Goal: Information Seeking & Learning: Check status

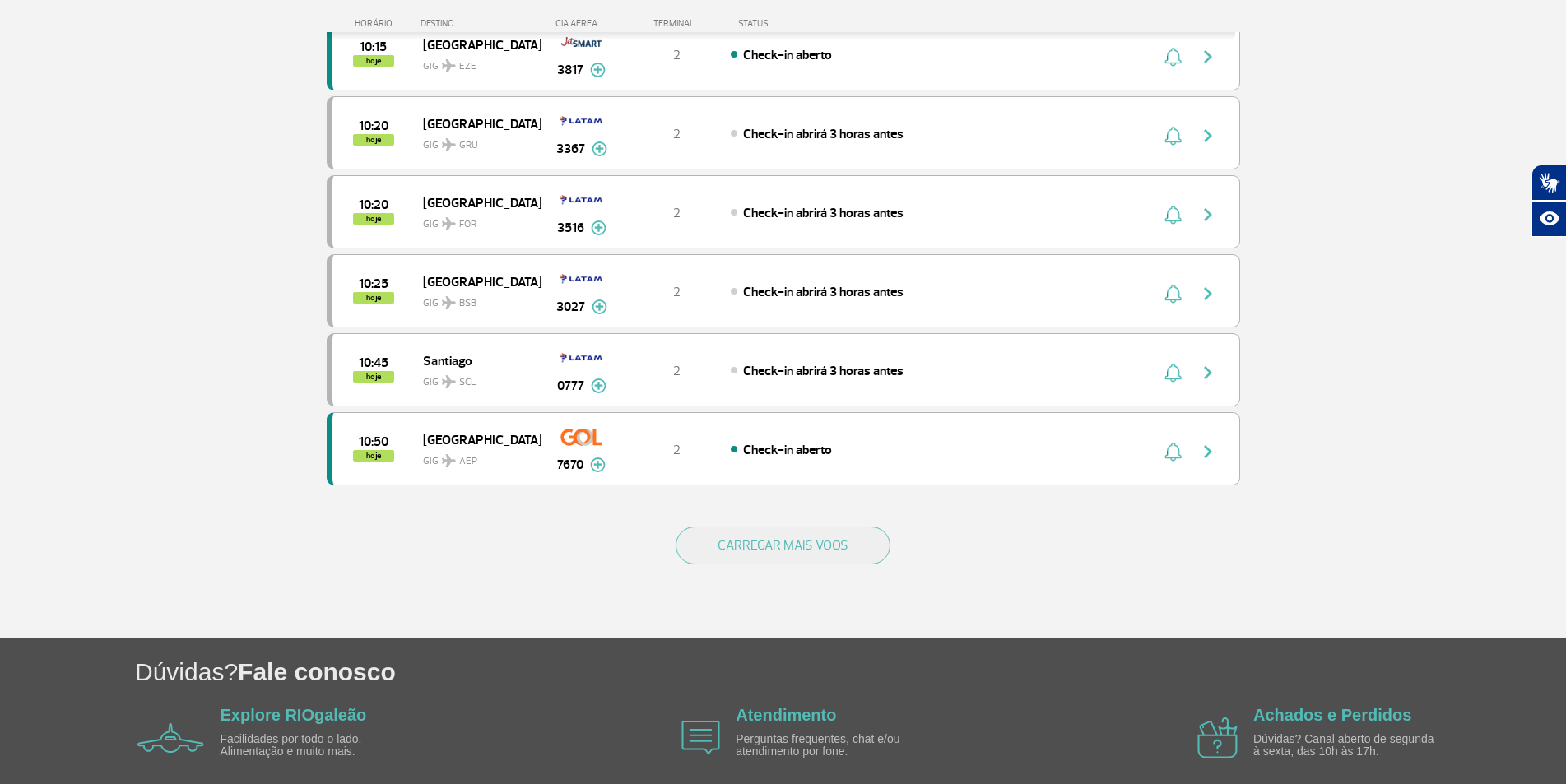
scroll to position [1444, 0]
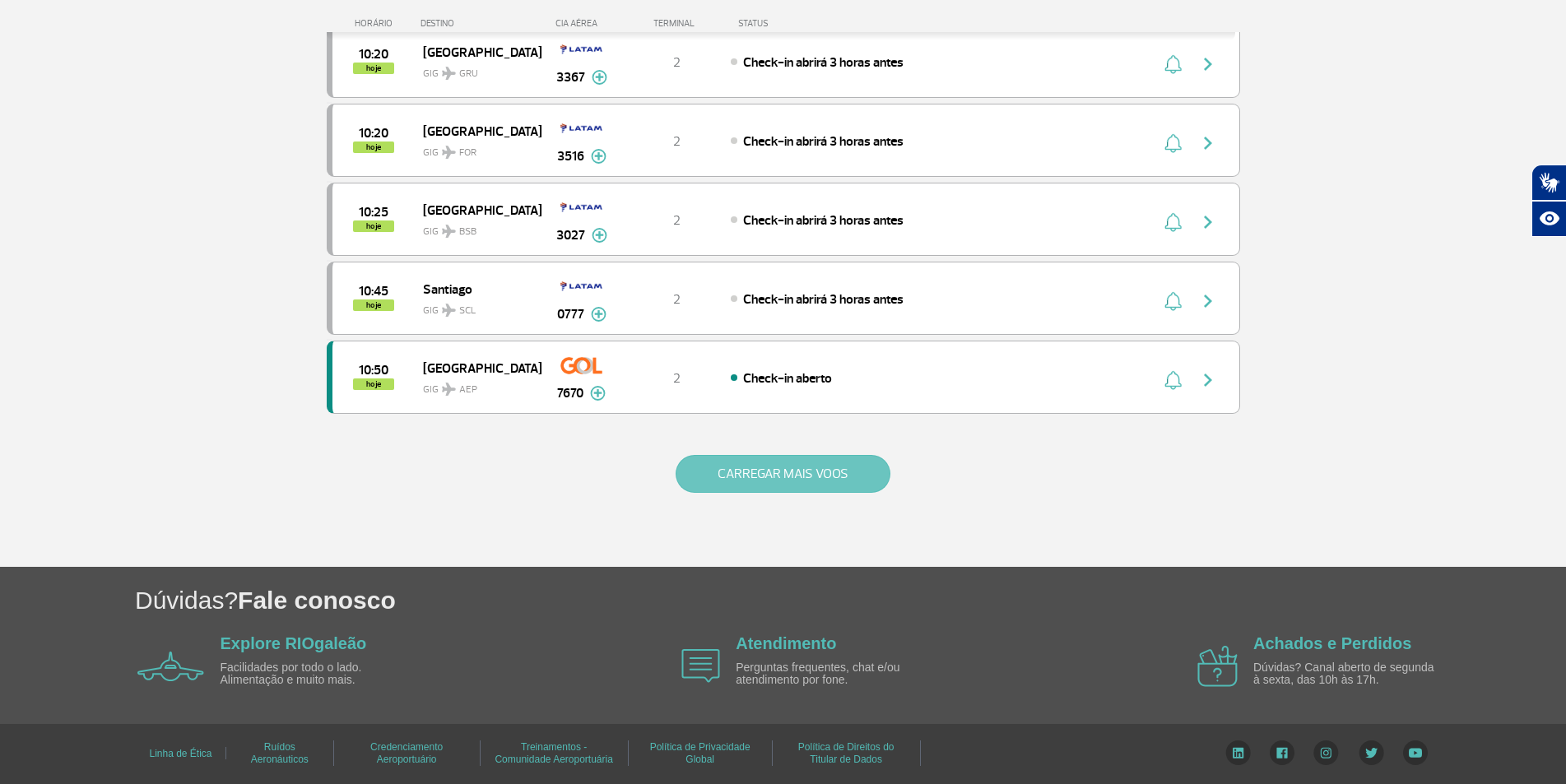
click at [814, 476] on button "CARREGAR MAIS VOOS" at bounding box center [783, 473] width 215 height 38
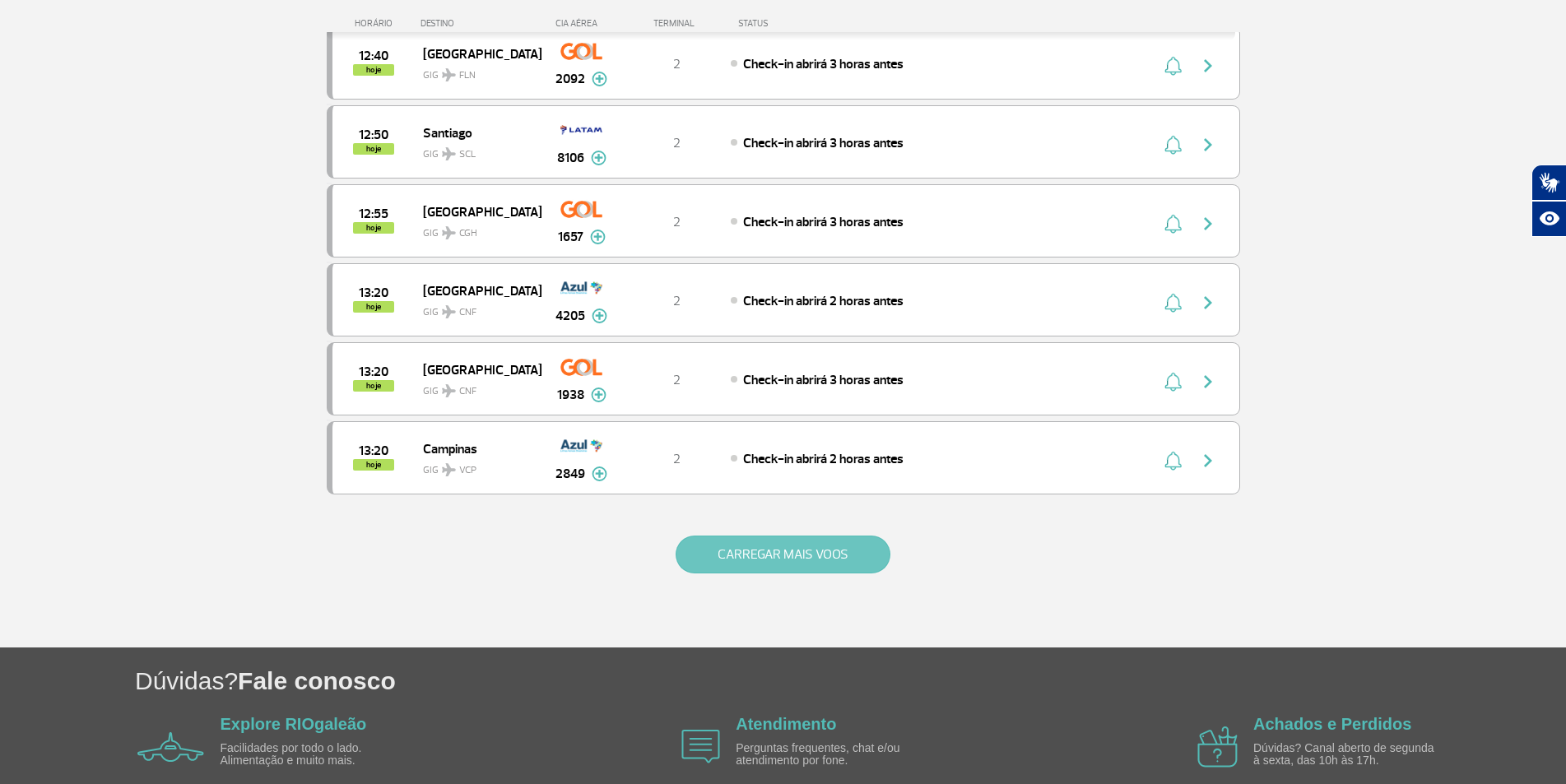
scroll to position [3024, 0]
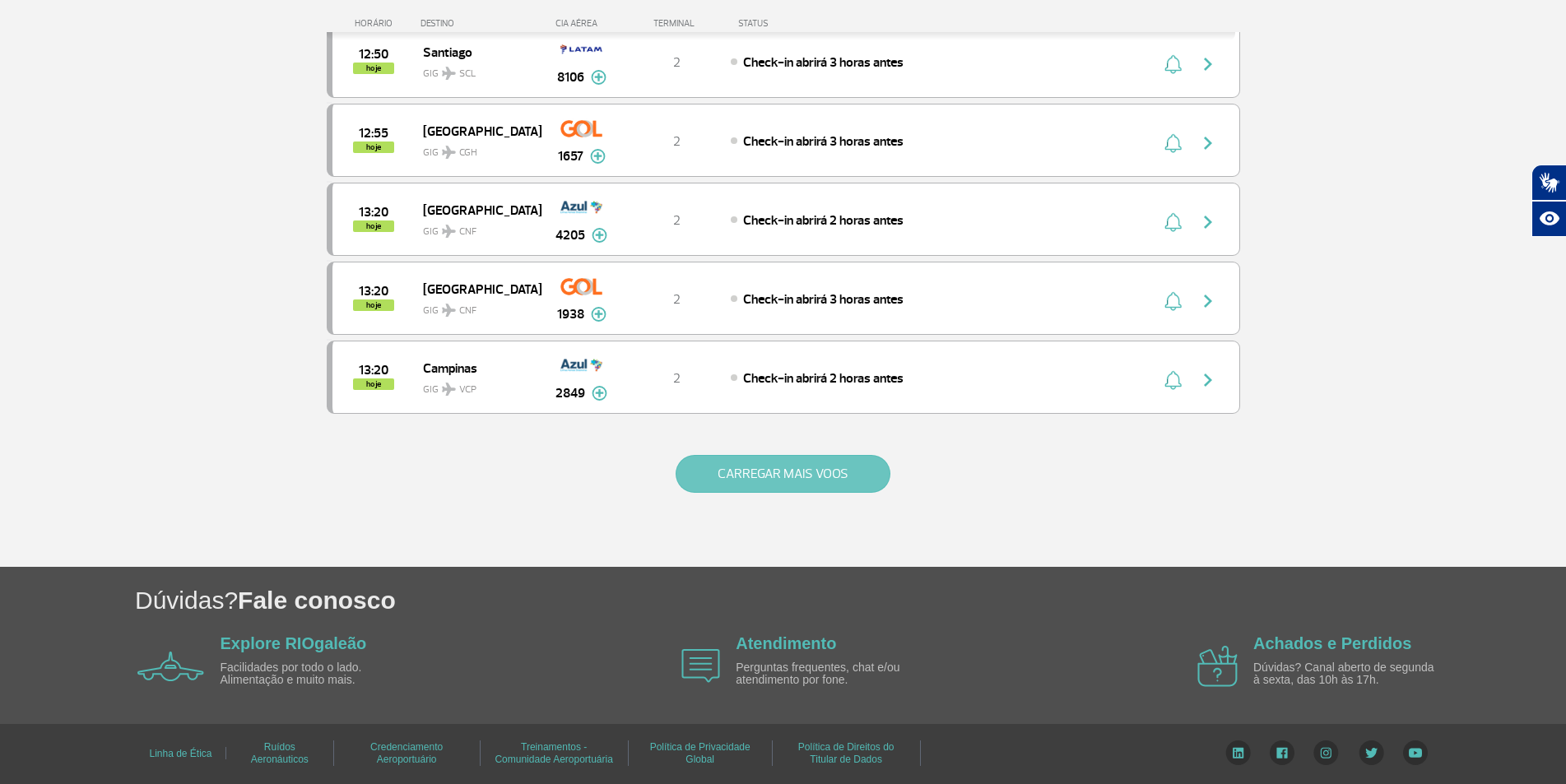
click at [815, 460] on button "CARREGAR MAIS VOOS" at bounding box center [783, 473] width 215 height 38
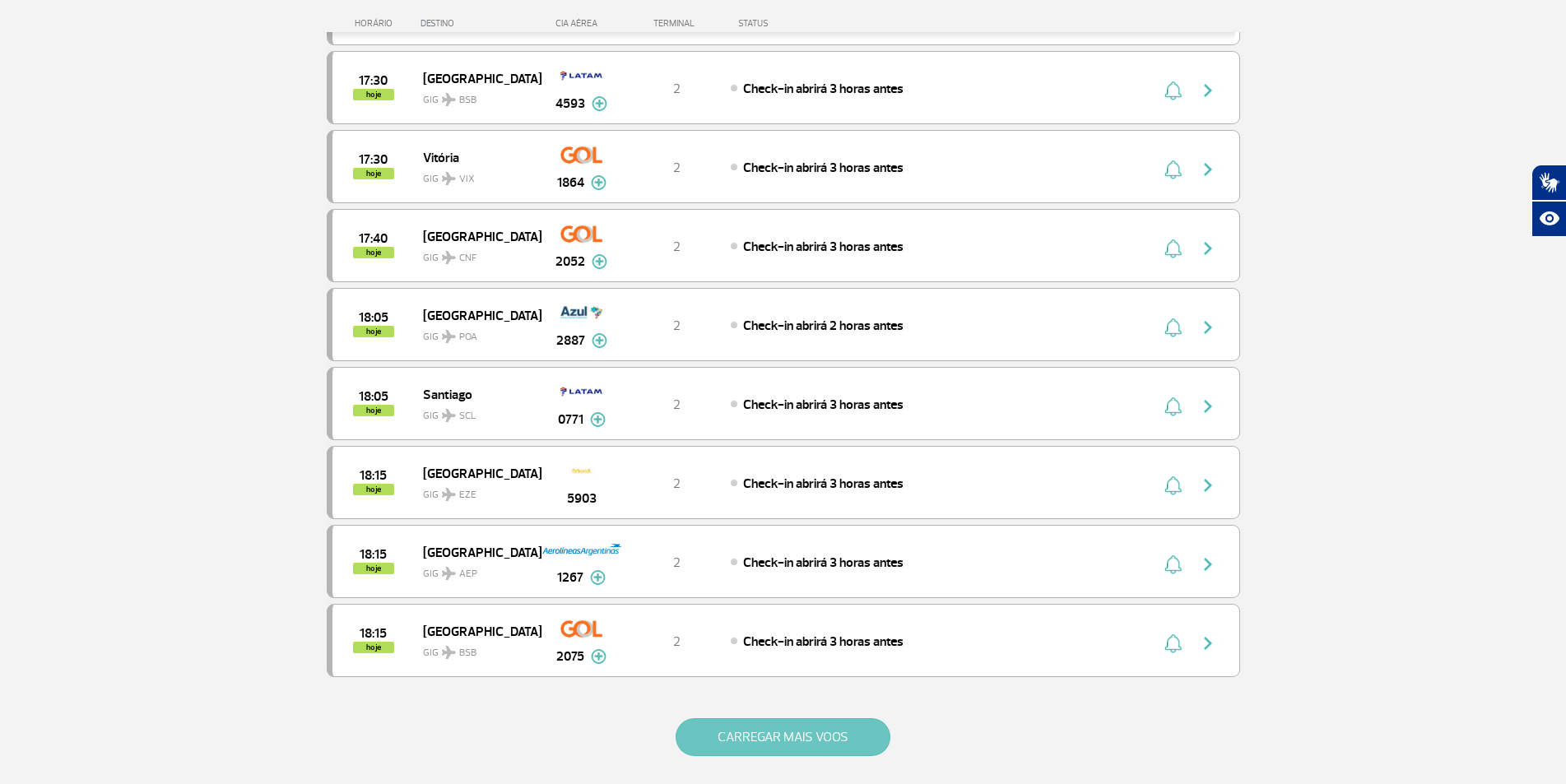
scroll to position [6170, 0]
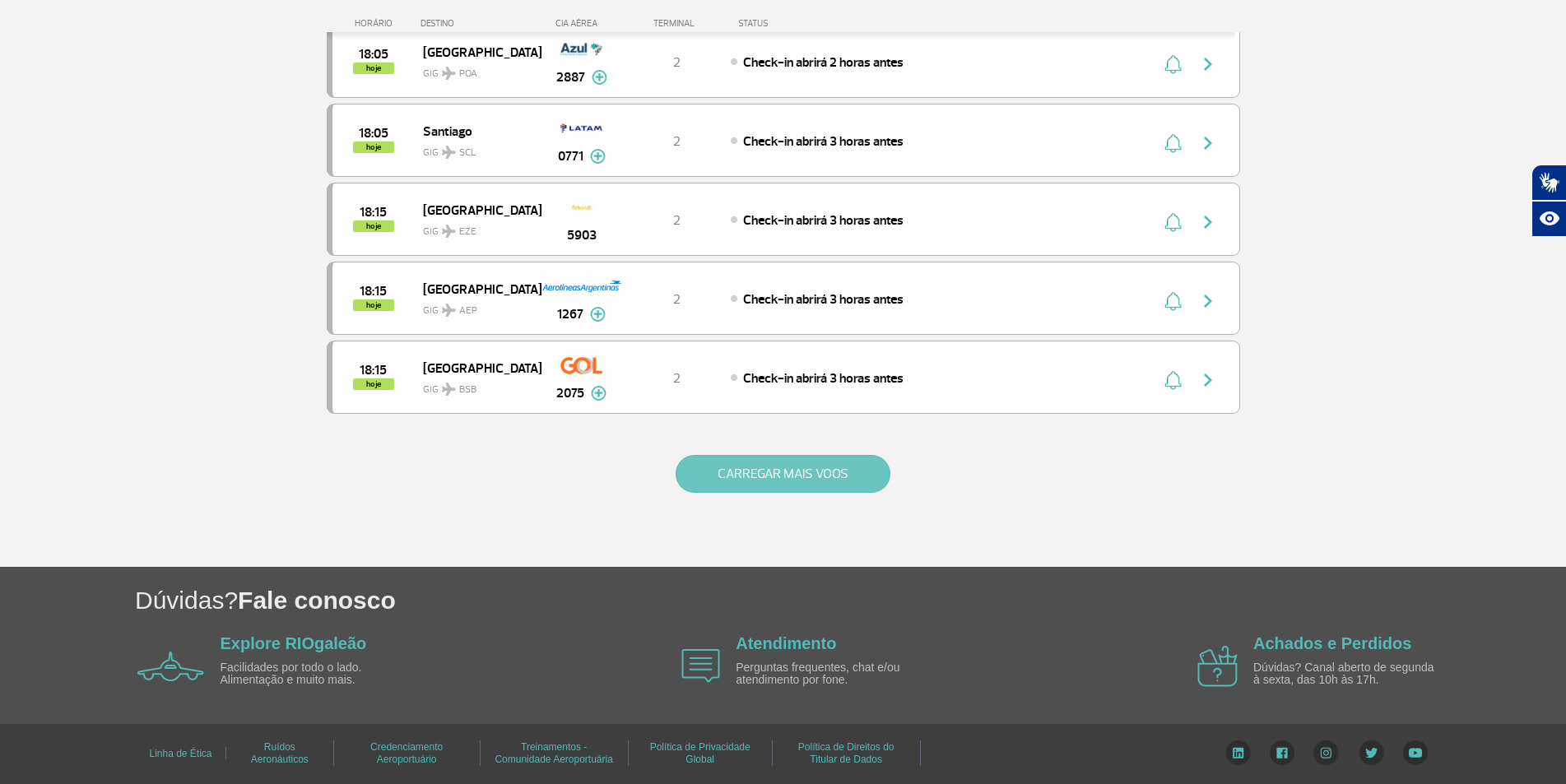
click at [813, 486] on button "CARREGAR MAIS VOOS" at bounding box center [783, 473] width 215 height 38
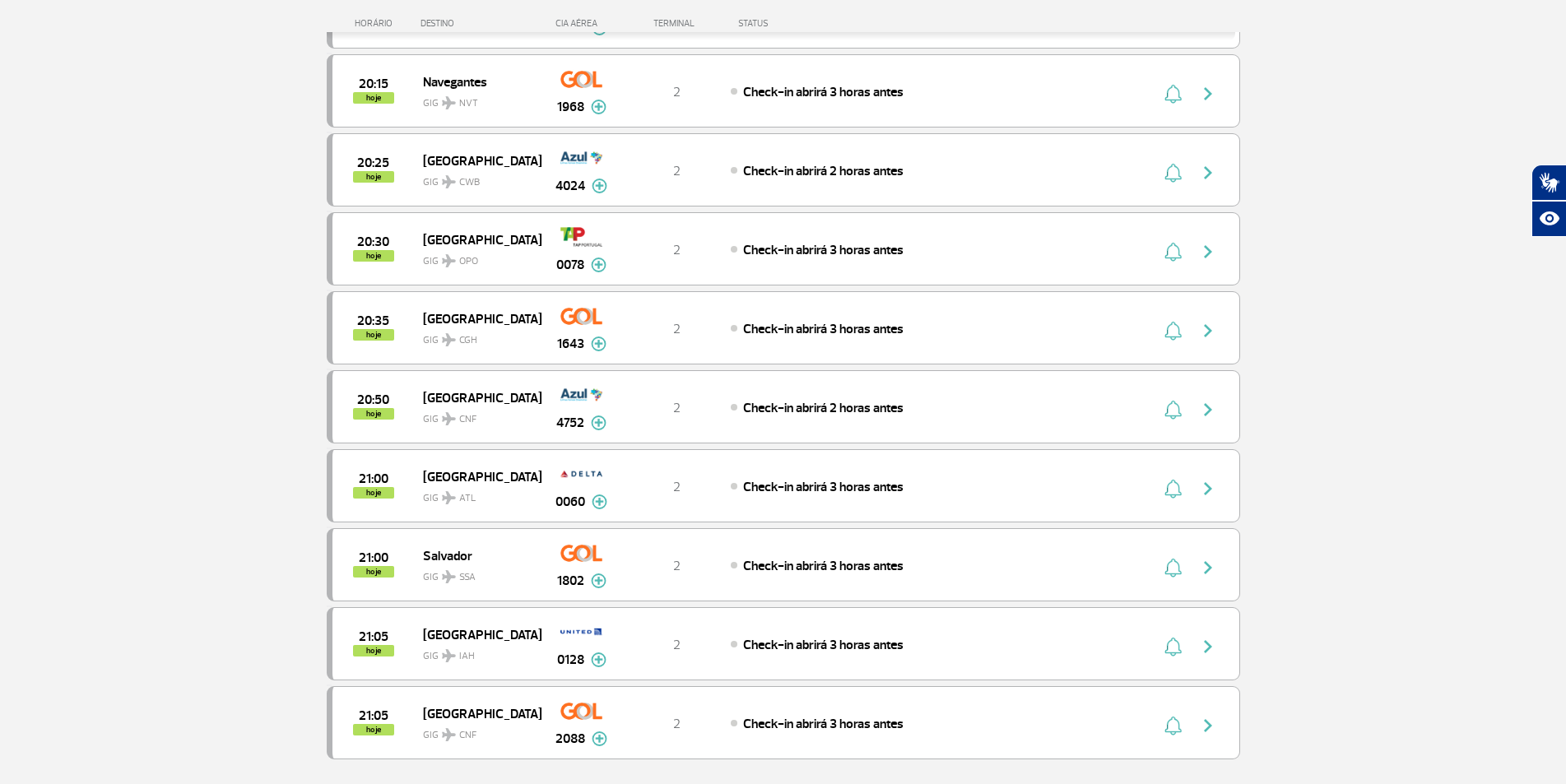
scroll to position [7749, 0]
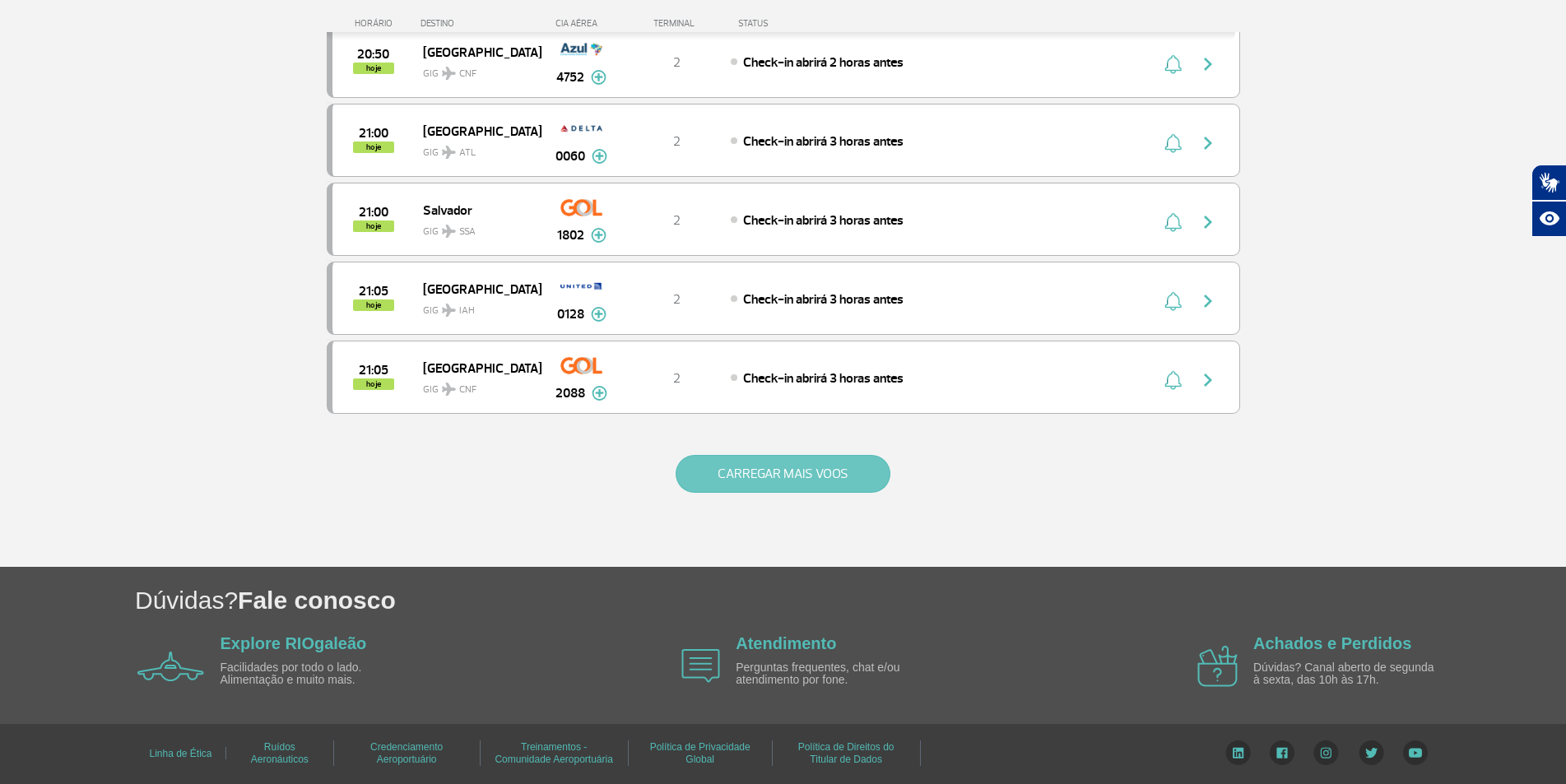
click at [813, 480] on button "CARREGAR MAIS VOOS" at bounding box center [783, 473] width 215 height 38
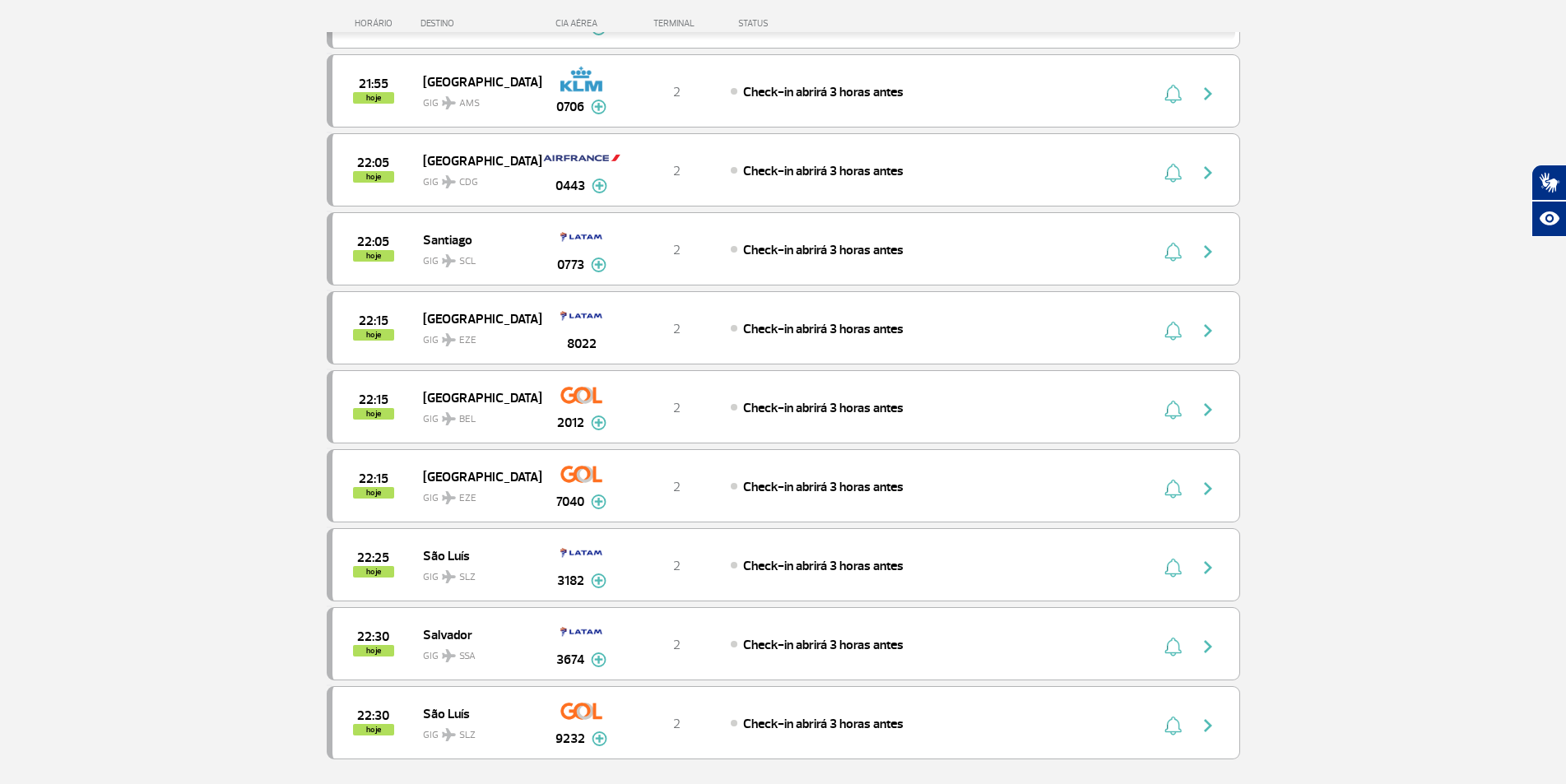
scroll to position [9329, 0]
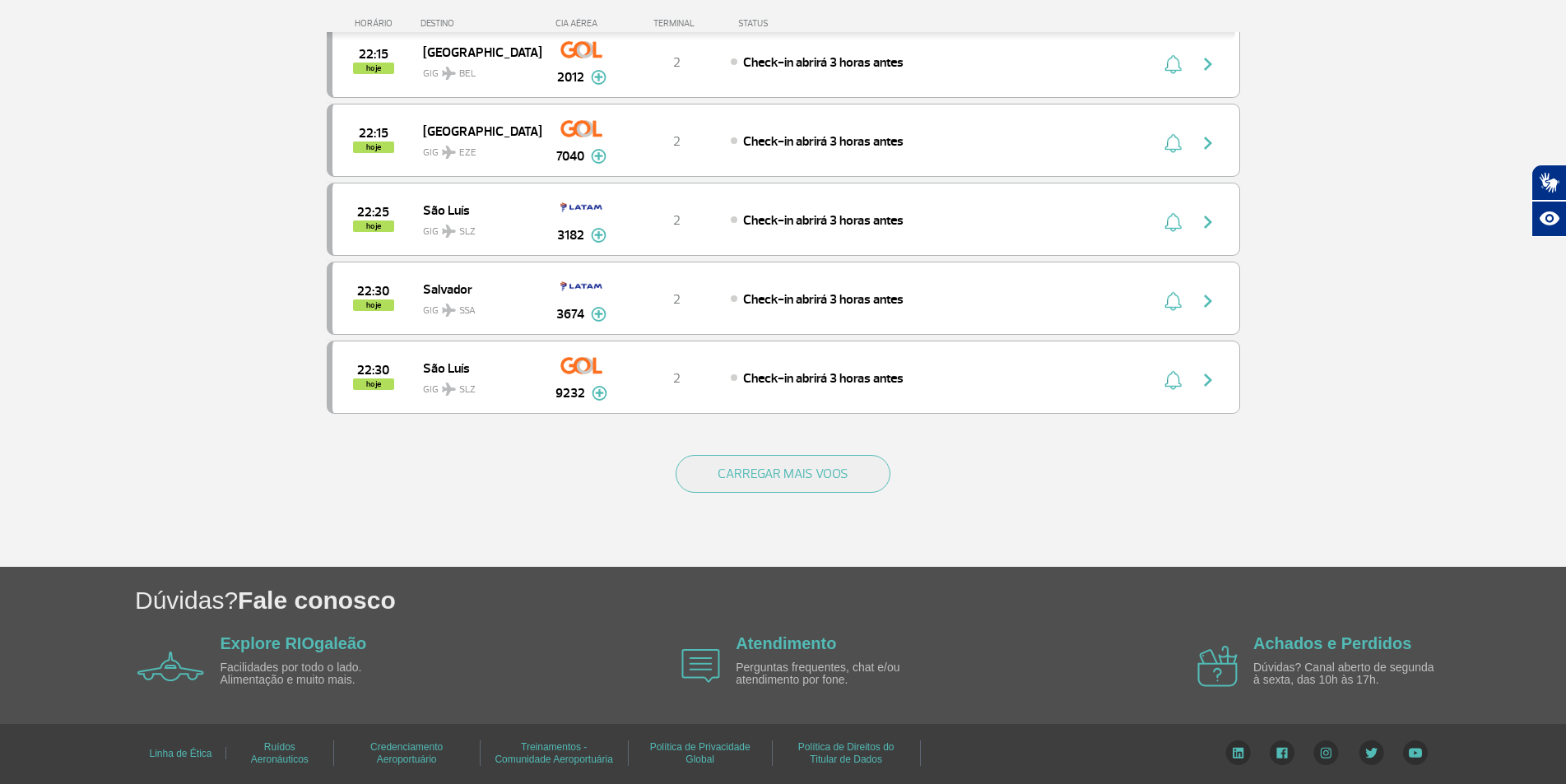
click at [814, 450] on div "CARREGAR MAIS VOOS" at bounding box center [783, 500] width 913 height 133
click at [810, 463] on button "CARREGAR MAIS VOOS" at bounding box center [783, 473] width 215 height 38
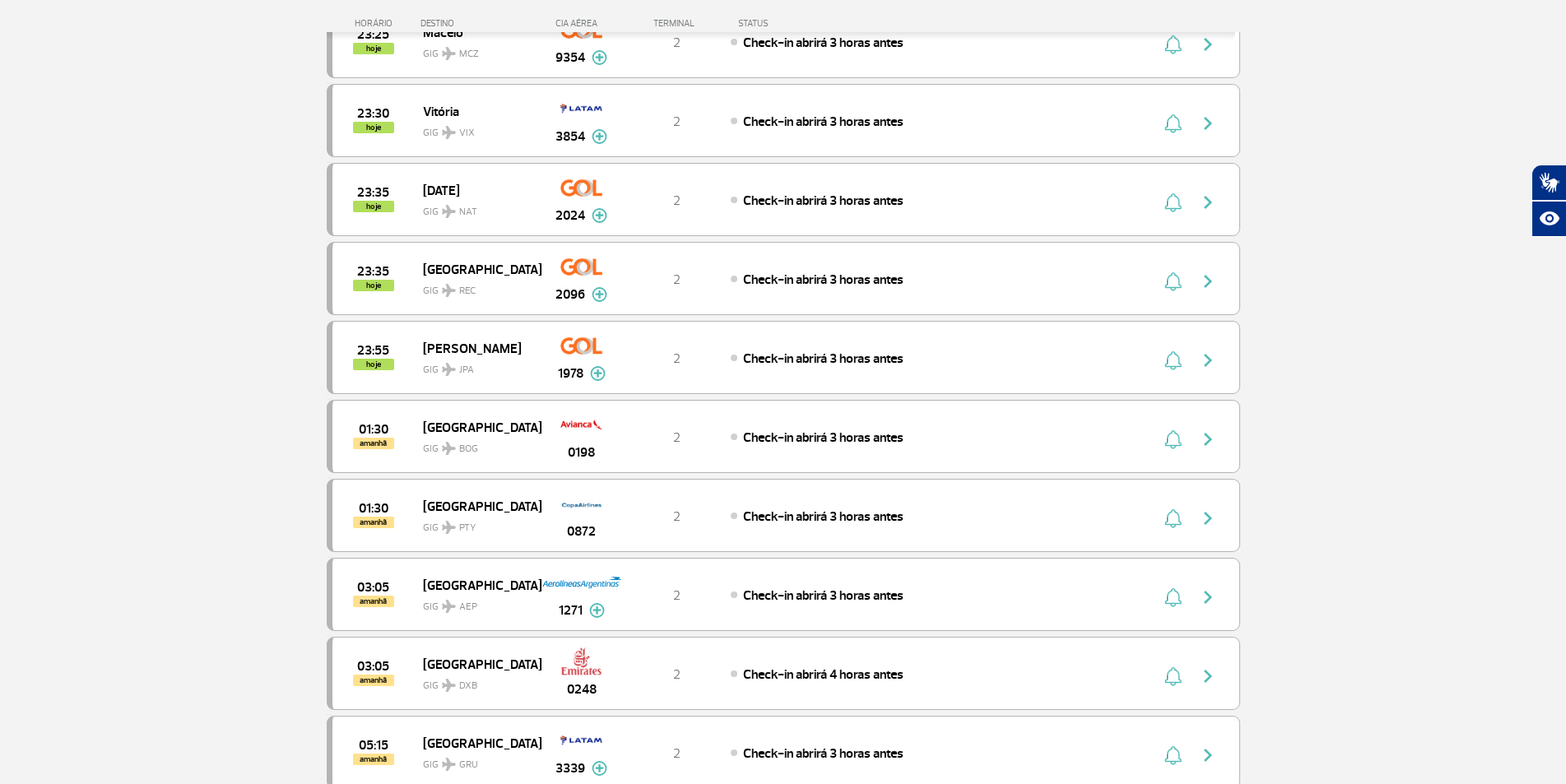
scroll to position [10727, 0]
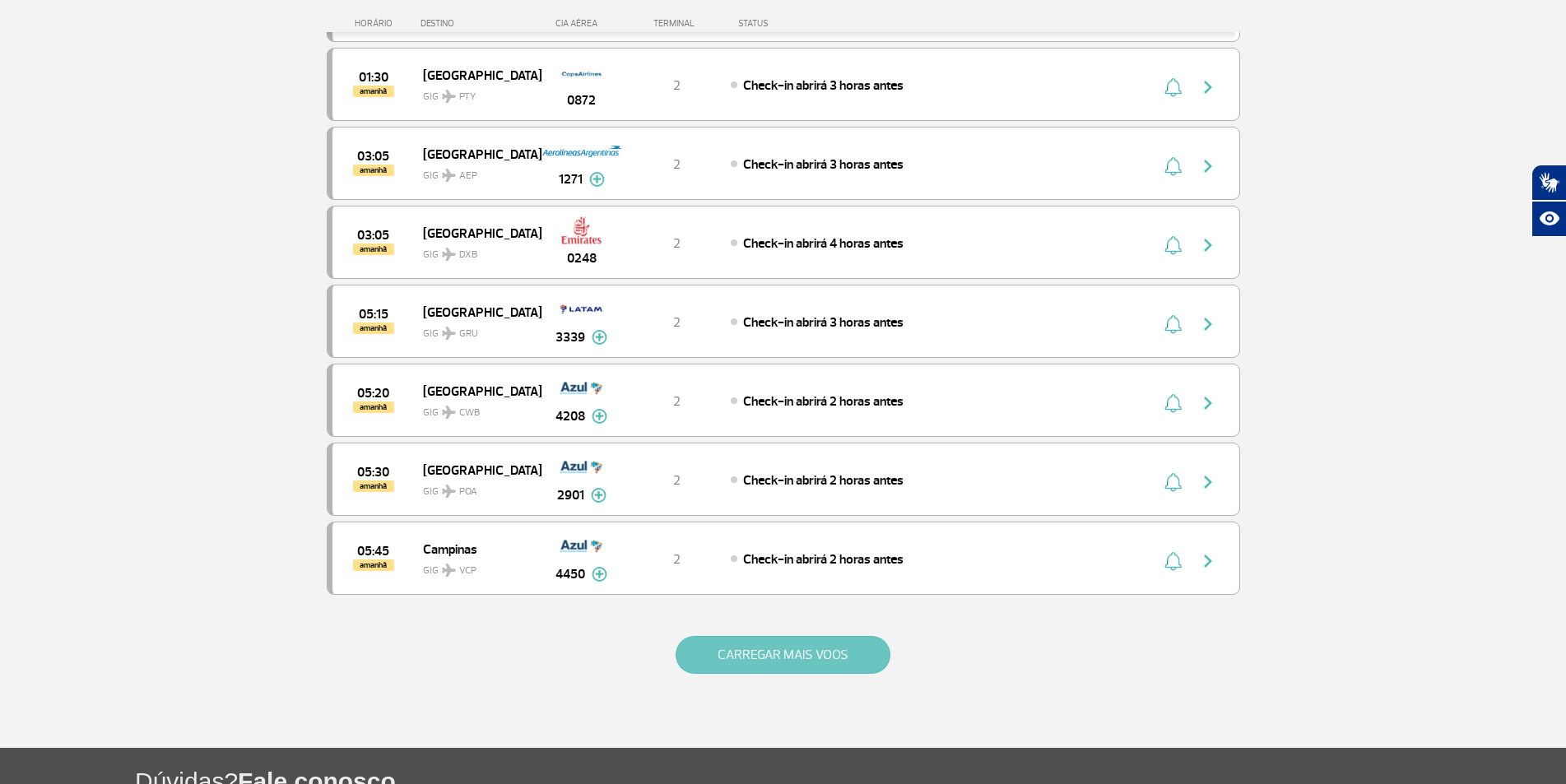
click at [797, 647] on button "CARREGAR MAIS VOOS" at bounding box center [783, 654] width 215 height 38
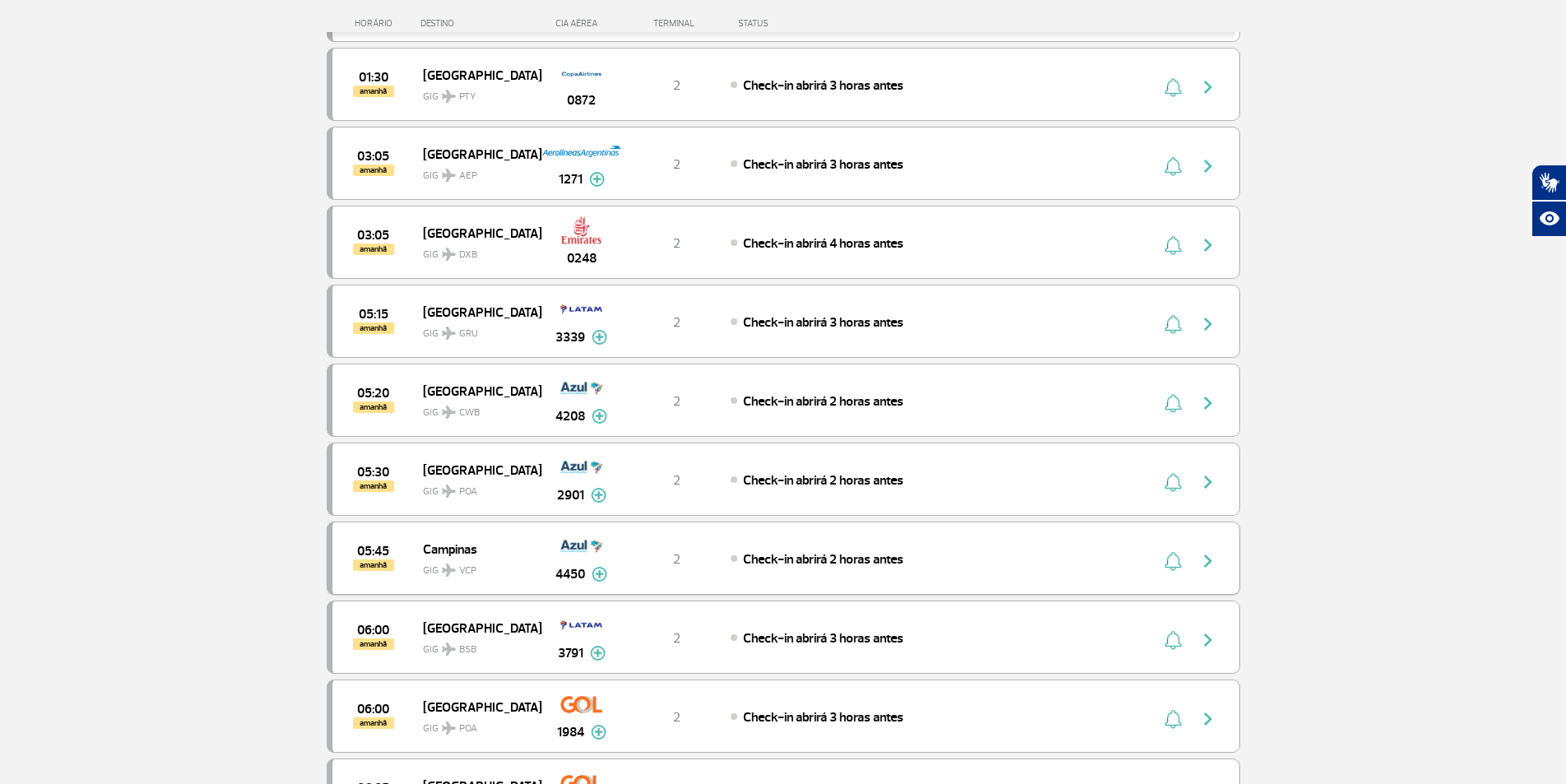
scroll to position [10809, 0]
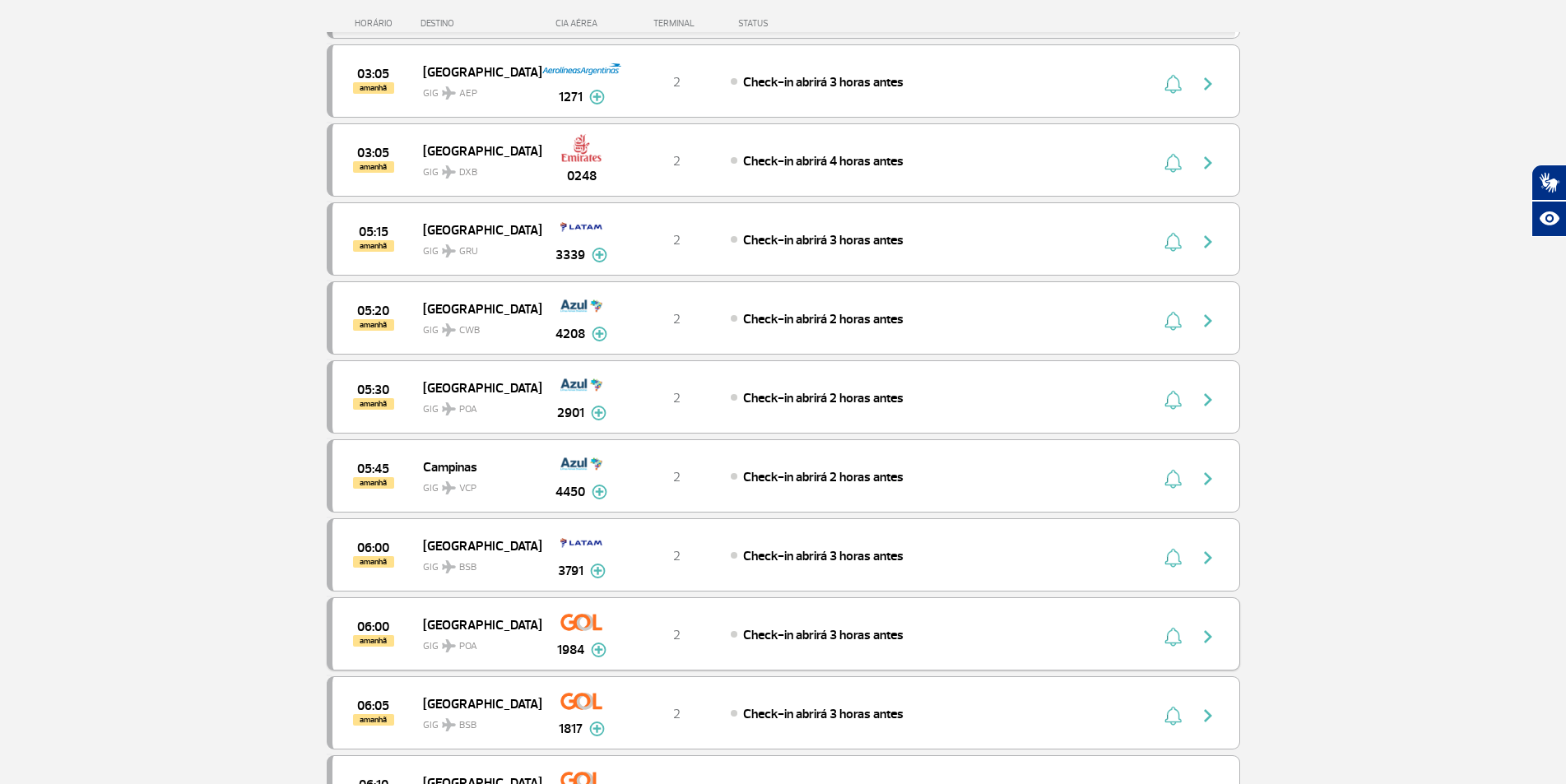
click at [599, 646] on img at bounding box center [598, 649] width 16 height 15
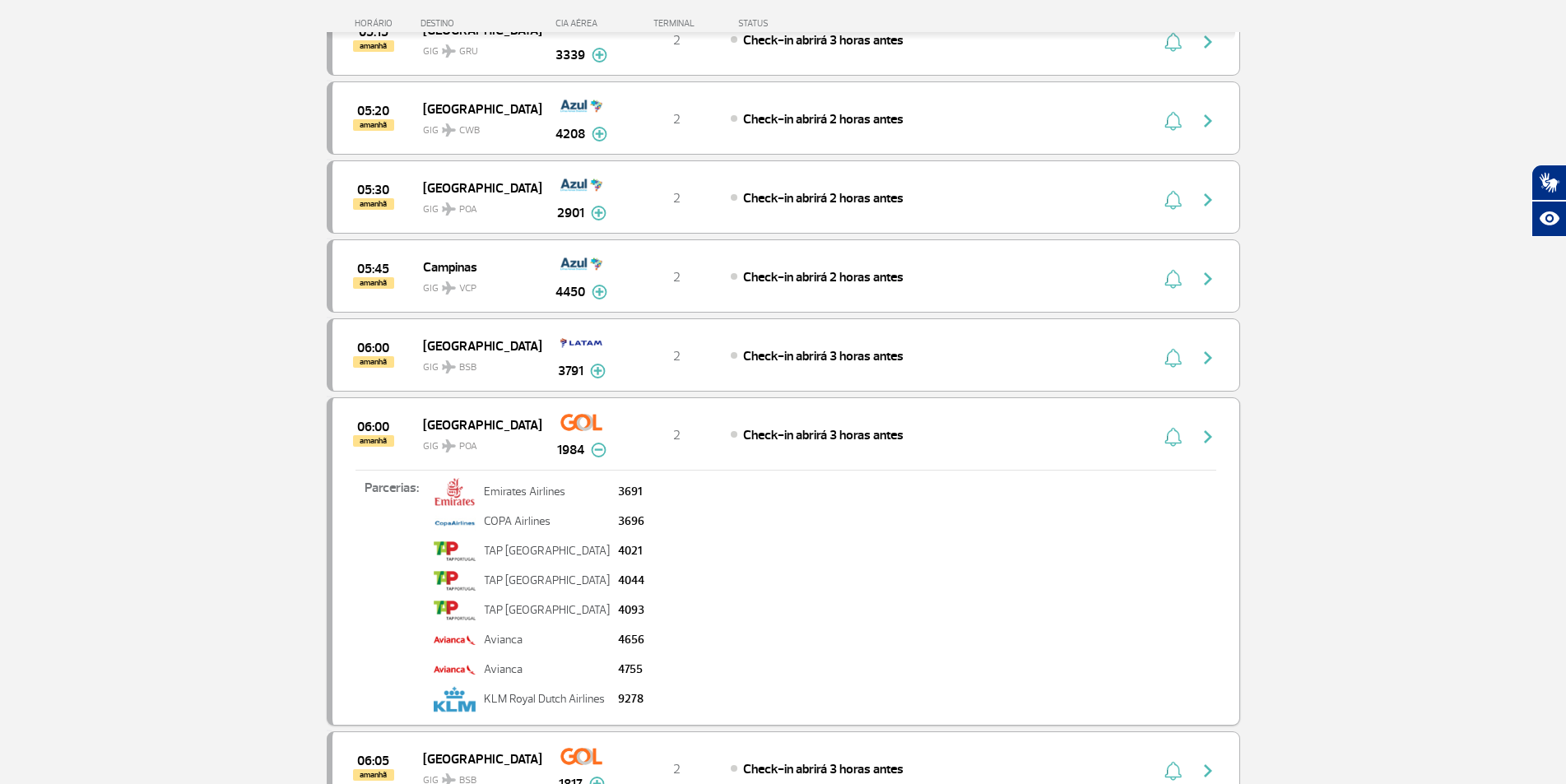
scroll to position [11055, 0]
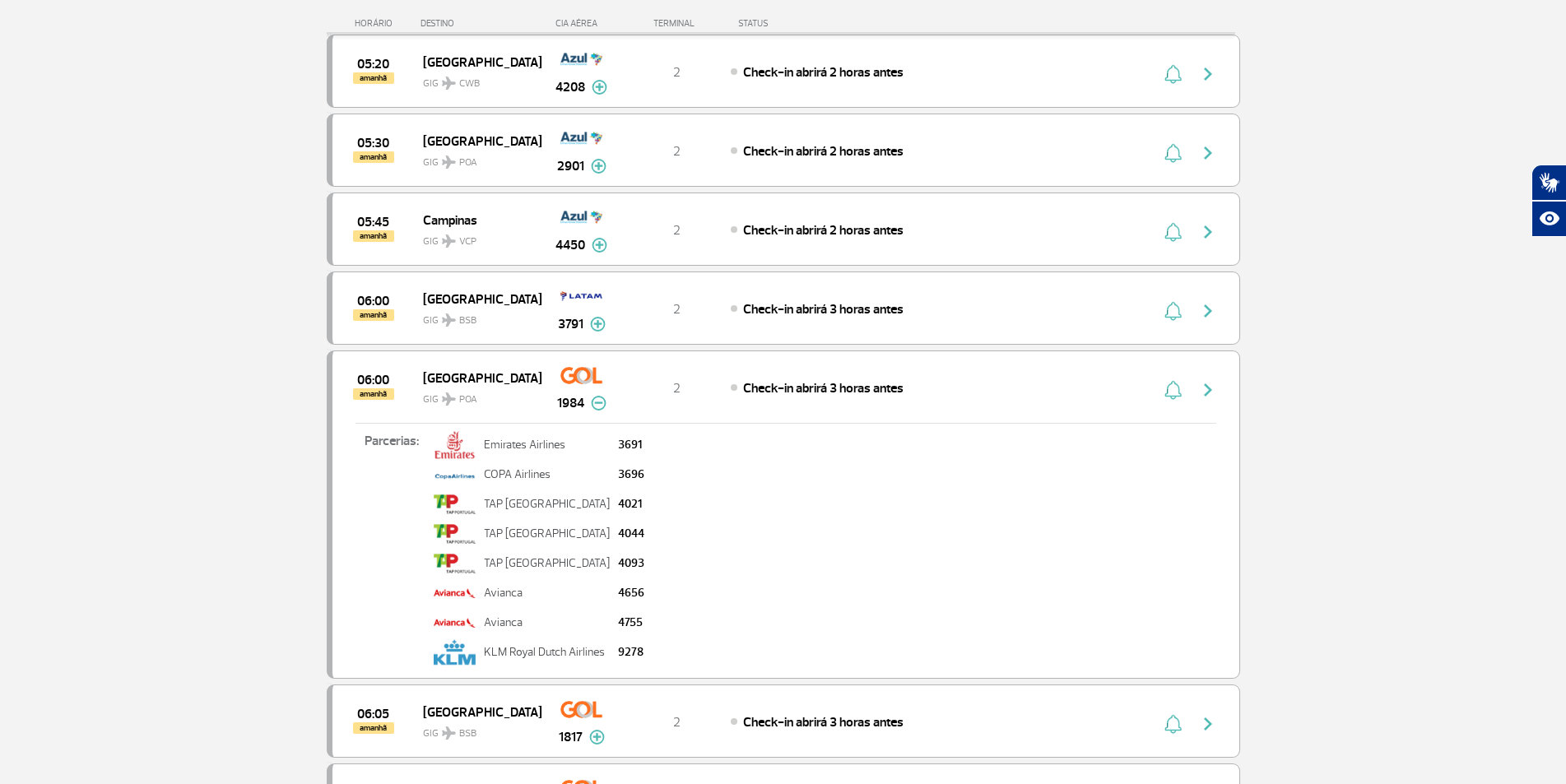
click at [596, 405] on img at bounding box center [598, 402] width 16 height 15
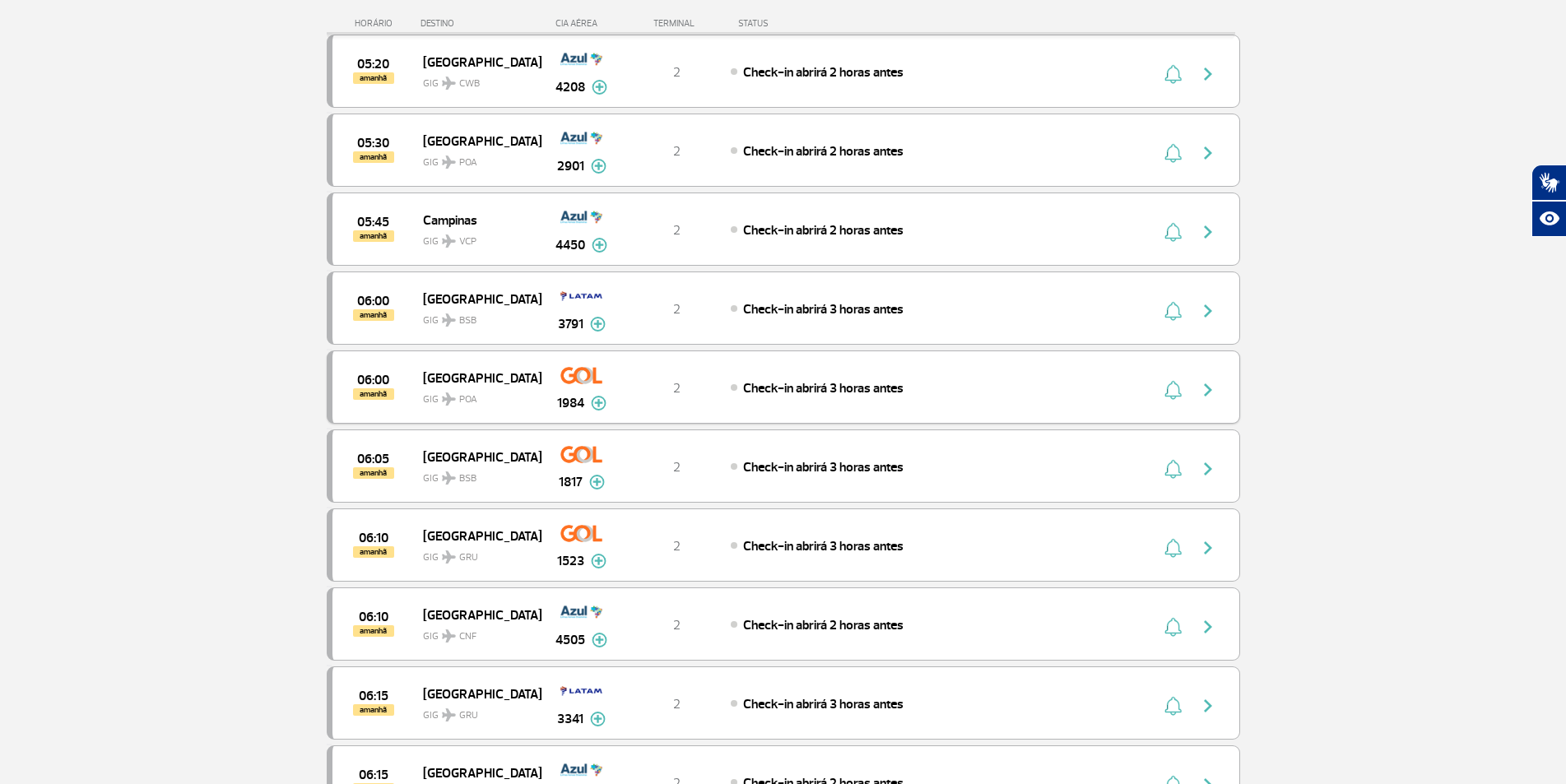
click at [1206, 387] on img "button" at bounding box center [1208, 390] width 19 height 19
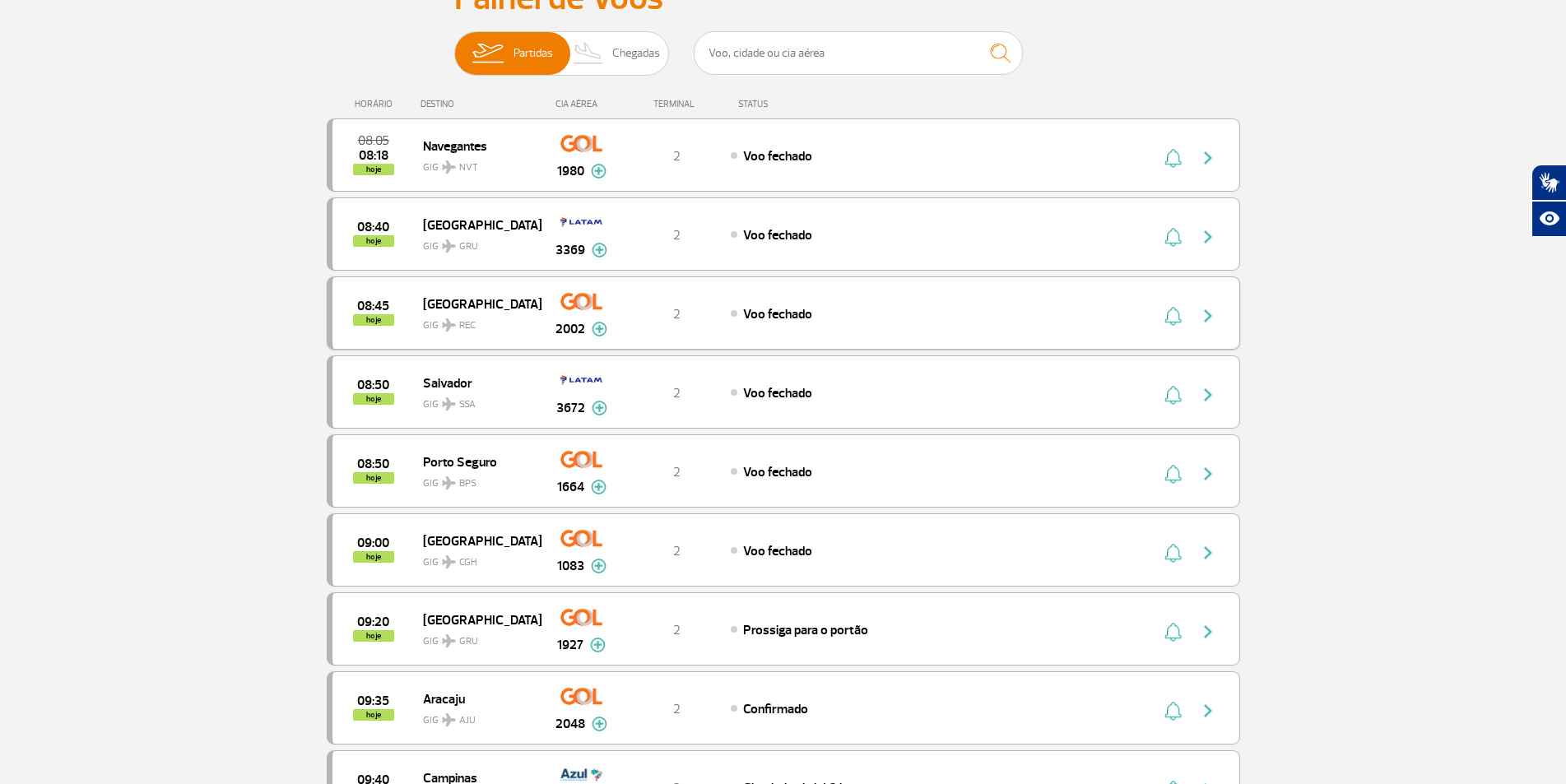
scroll to position [165, 0]
